Goal: Task Accomplishment & Management: Manage account settings

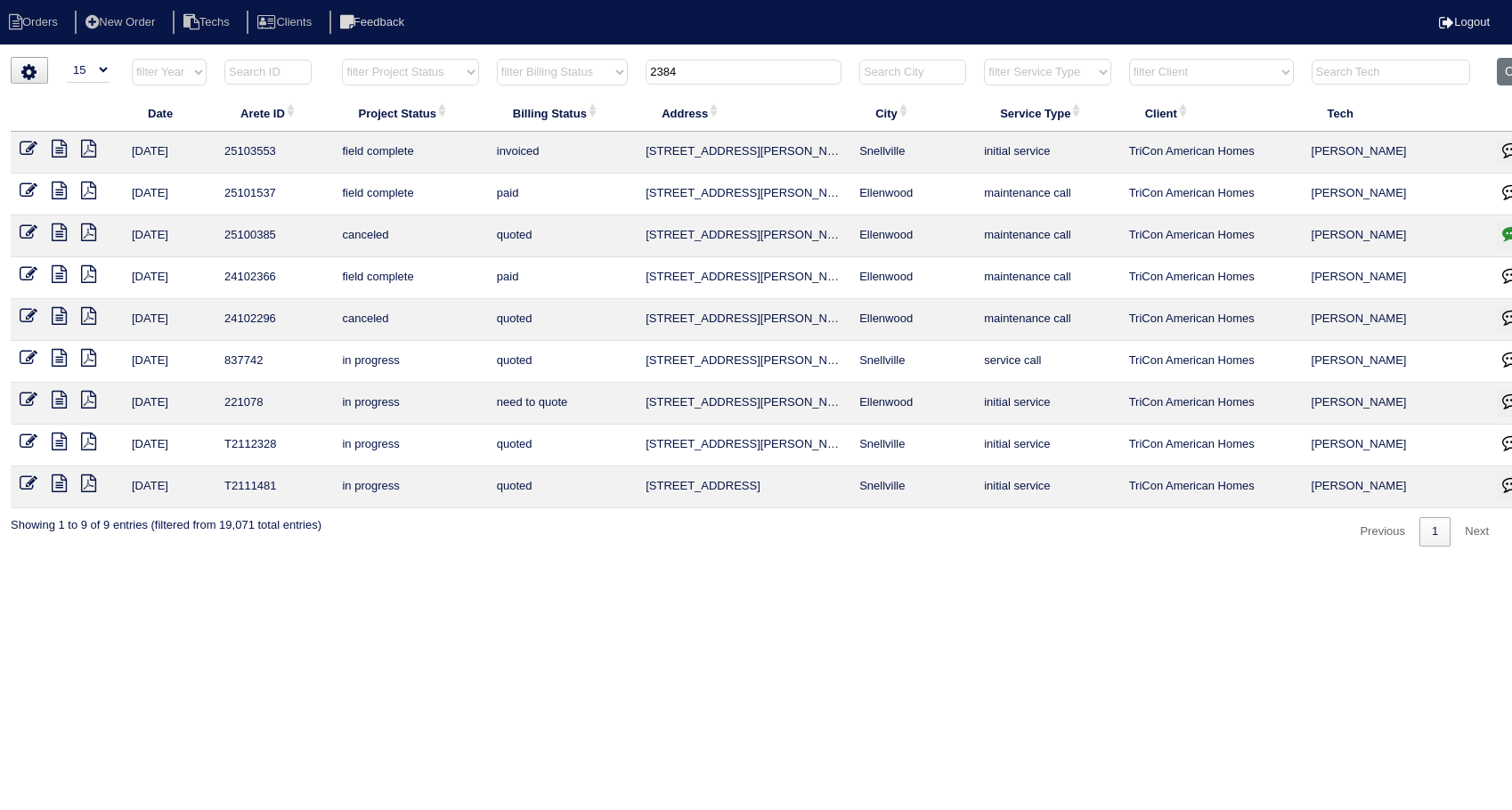
select select "15"
drag, startPoint x: 686, startPoint y: 66, endPoint x: 637, endPoint y: 65, distance: 49.0
click at [638, 65] on th "2384" at bounding box center [743, 76] width 214 height 36
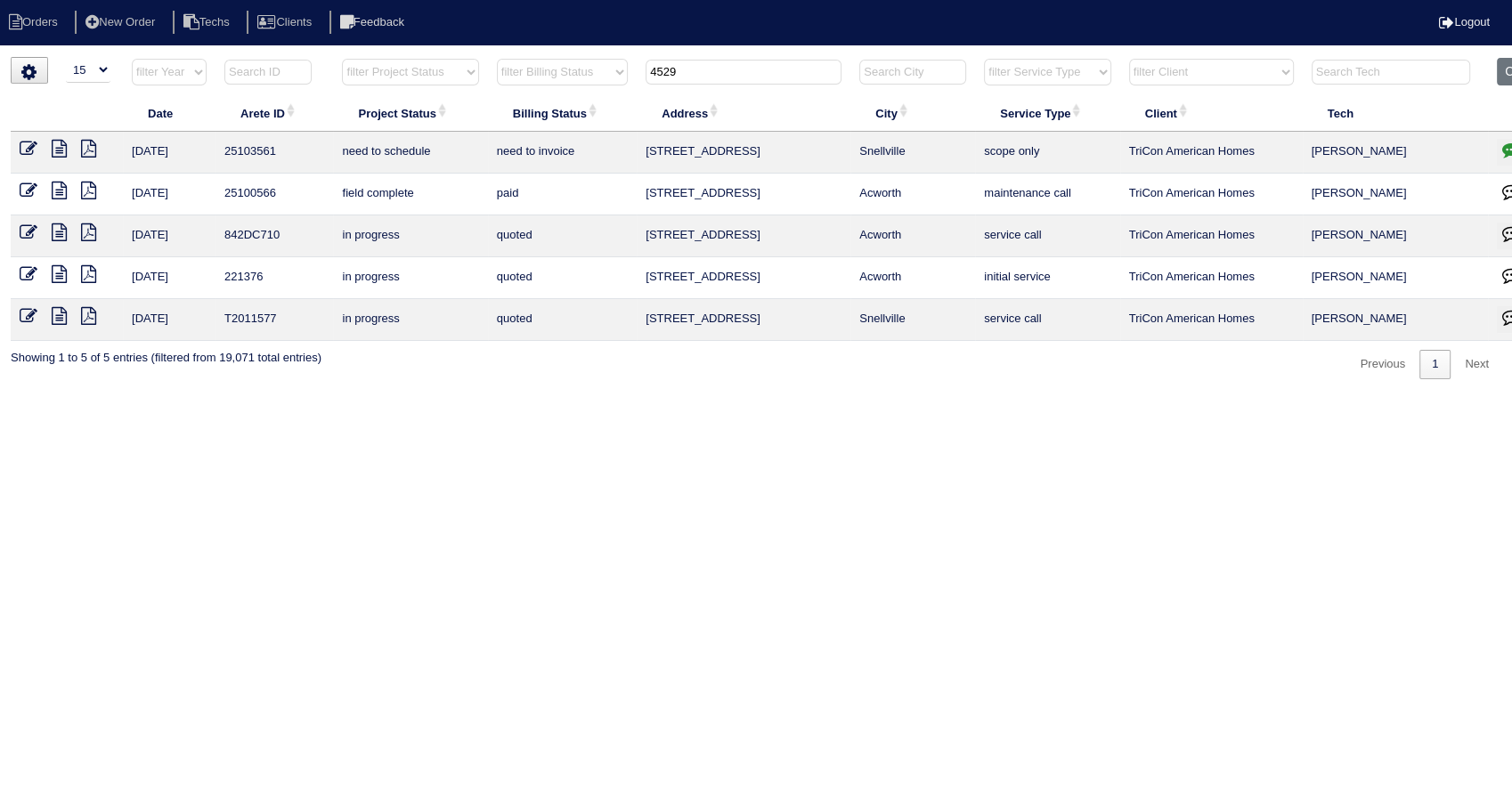
type input "4529"
drag, startPoint x: 24, startPoint y: 146, endPoint x: 39, endPoint y: 156, distance: 18.0
click at [24, 146] on icon at bounding box center [29, 149] width 18 height 18
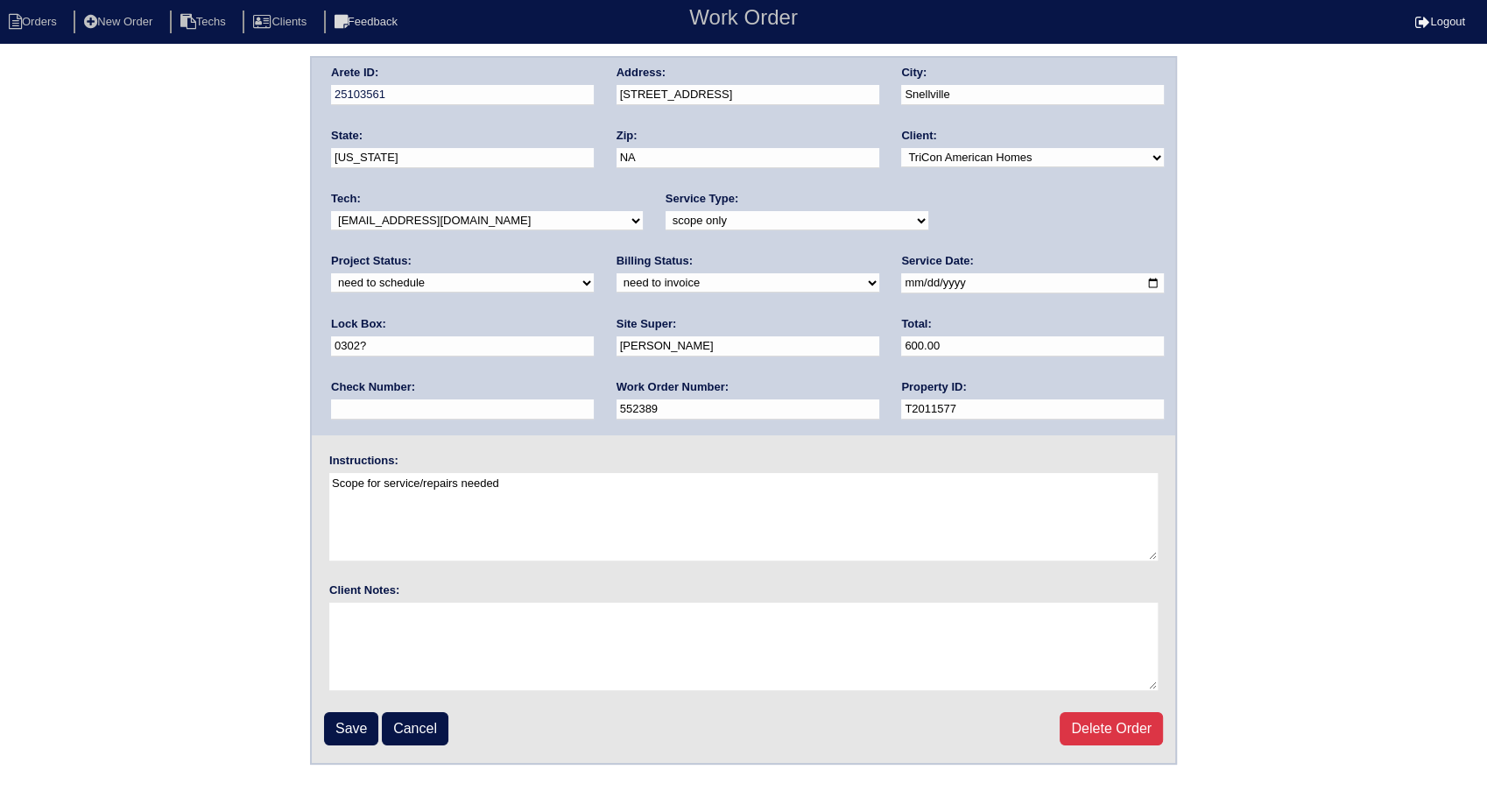
click at [617, 286] on select "need to quote quoted need to invoice invoiced paid warranty purchase order need…" at bounding box center [748, 283] width 262 height 20
select select "invoiced"
click at [617, 273] on select "need to quote quoted need to invoice invoiced paid warranty purchase order need…" at bounding box center [748, 283] width 262 height 20
click at [347, 721] on input "Save" at bounding box center [351, 728] width 55 height 33
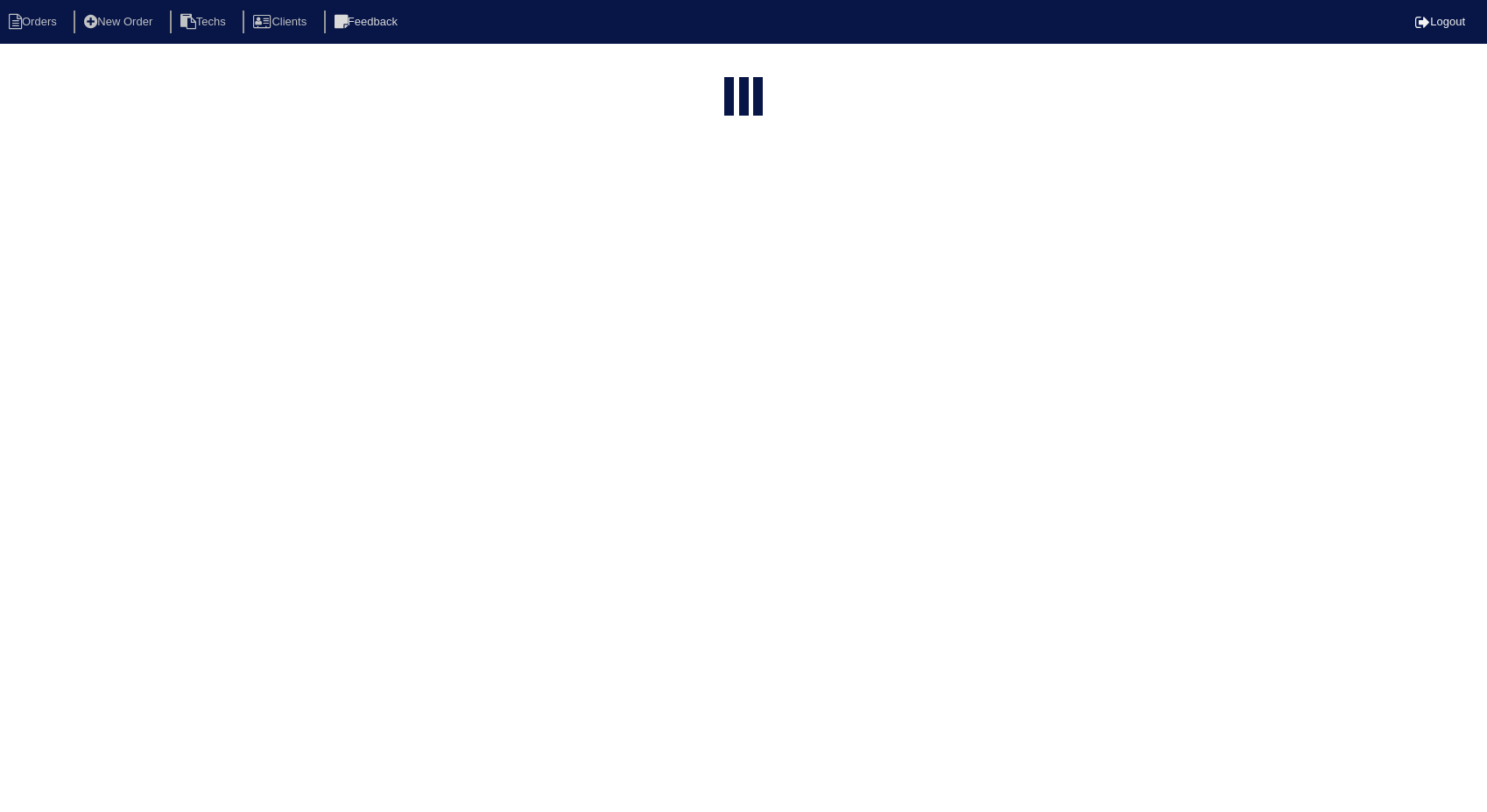
select select "15"
type input "4529"
